Goal: Information Seeking & Learning: Find specific fact

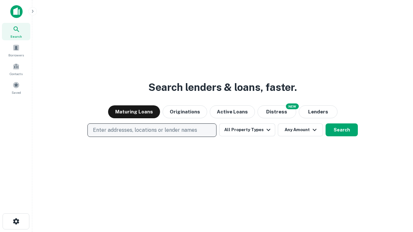
click at [152, 130] on p "Enter addresses, locations or lender names" at bounding box center [145, 130] width 104 height 8
type input "**********"
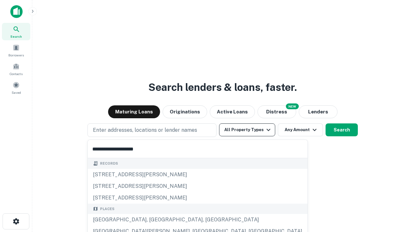
click at [154, 220] on div "[GEOGRAPHIC_DATA], [GEOGRAPHIC_DATA], [GEOGRAPHIC_DATA]" at bounding box center [198, 220] width 220 height 12
click at [247, 130] on button "All Property Types" at bounding box center [247, 129] width 56 height 13
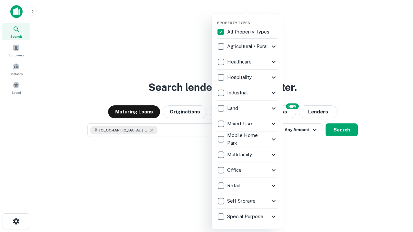
click at [252, 19] on button "button" at bounding box center [252, 19] width 71 height 0
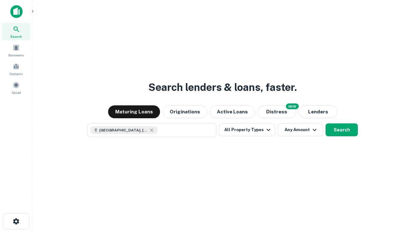
scroll to position [10, 0]
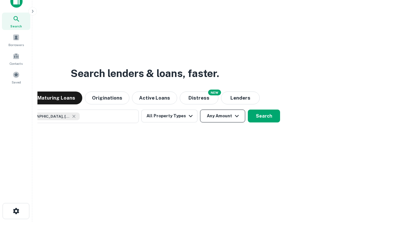
click at [200, 110] on button "Any Amount" at bounding box center [222, 116] width 45 height 13
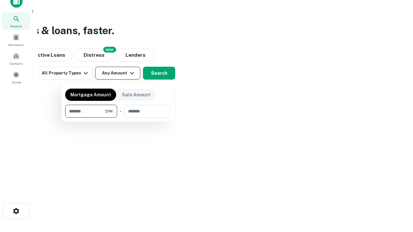
type input "*******"
click at [118, 118] on button "button" at bounding box center [117, 118] width 105 height 0
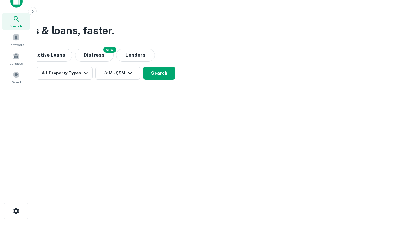
scroll to position [10, 0]
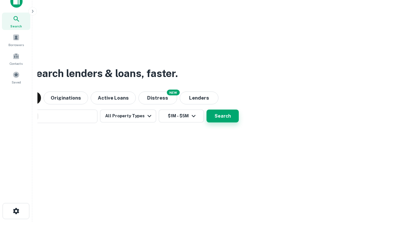
click at [206, 110] on button "Search" at bounding box center [222, 116] width 32 height 13
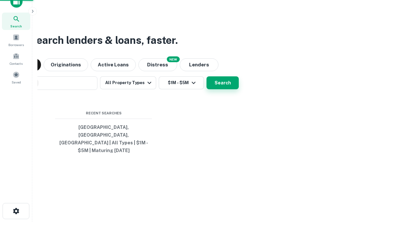
scroll to position [21, 182]
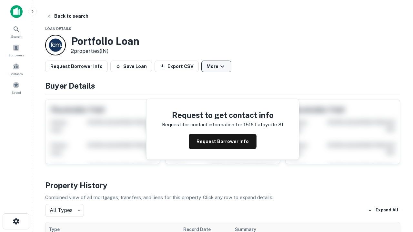
click at [216, 66] on button "More" at bounding box center [216, 67] width 30 height 12
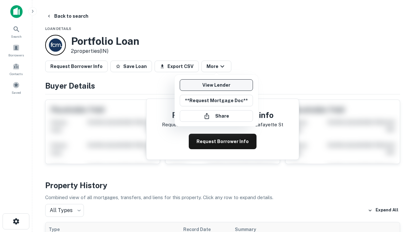
click at [216, 85] on link "View Lender" at bounding box center [216, 85] width 73 height 12
